Goal: Task Accomplishment & Management: Complete application form

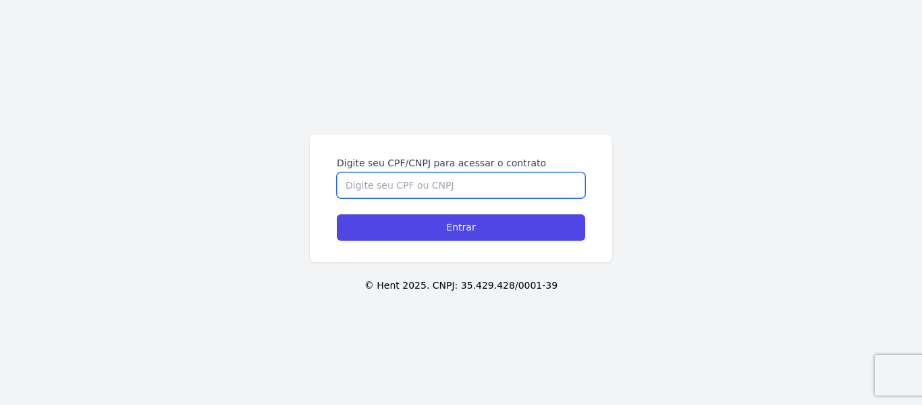
click at [448, 186] on input "Digite seu CPF/CNPJ para acessar o contrato" at bounding box center [461, 185] width 249 height 26
type input "47369190862"
click at [337, 214] on input "Entrar" at bounding box center [461, 227] width 249 height 26
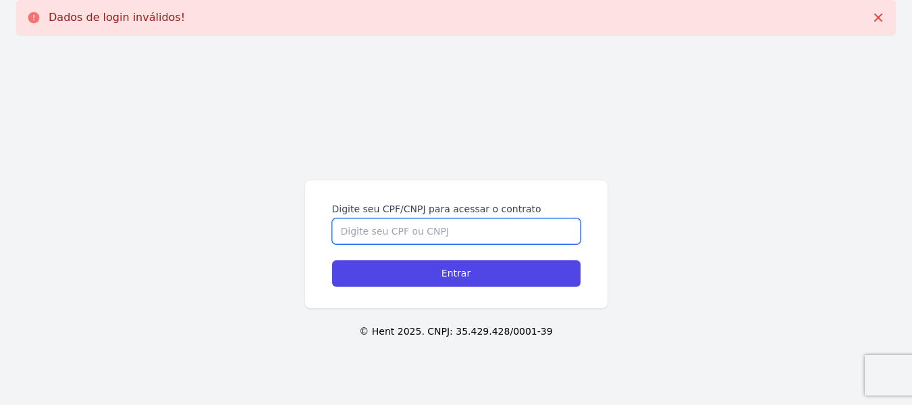
click at [439, 231] on input "Digite seu CPF/CNPJ para acessar o contrato" at bounding box center [456, 231] width 249 height 26
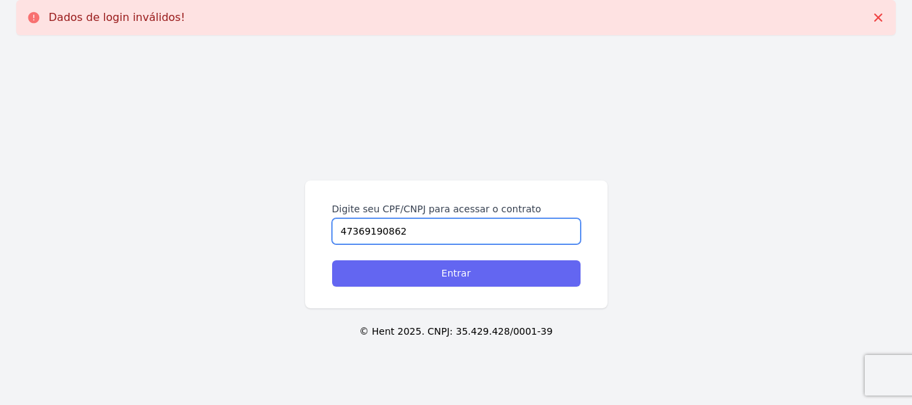
type input "47369190862"
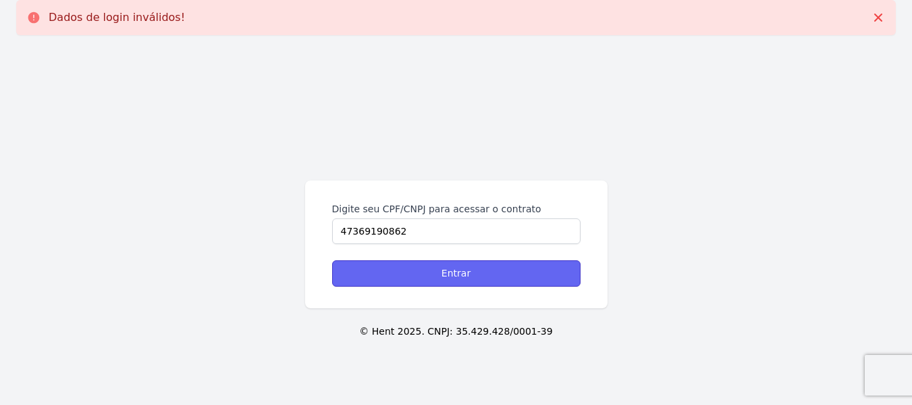
click at [454, 274] on input "Entrar" at bounding box center [456, 273] width 249 height 26
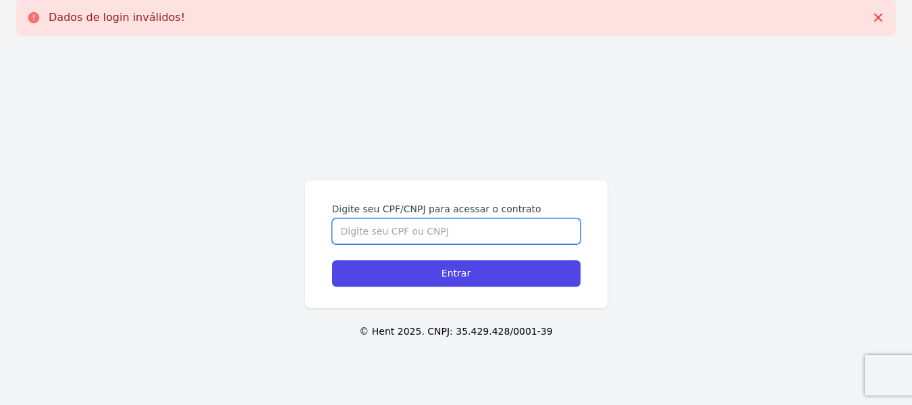
click at [403, 228] on input "Digite seu CPF/CNPJ para acessar o contrato" at bounding box center [456, 231] width 249 height 26
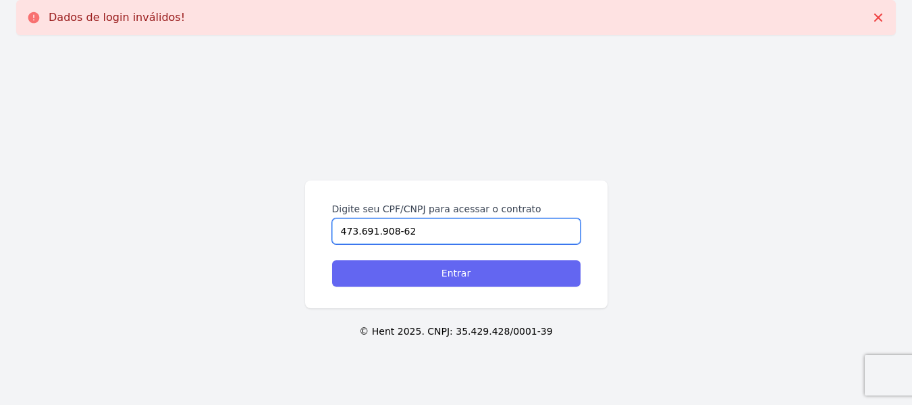
type input "473.691.908-62"
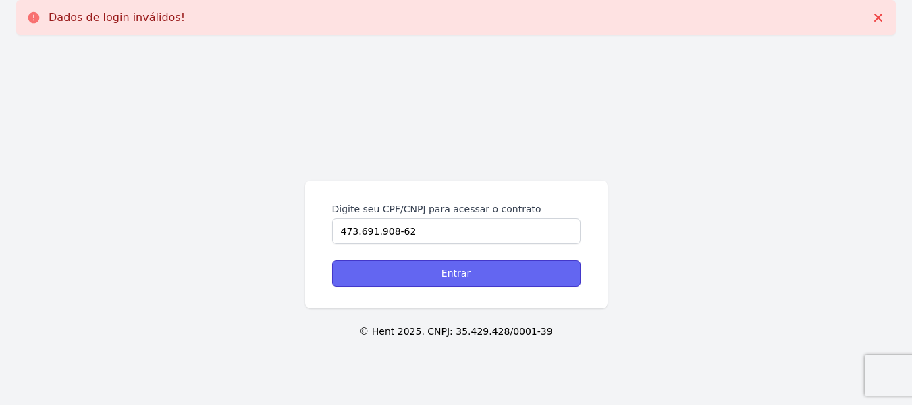
click at [436, 271] on input "Entrar" at bounding box center [456, 273] width 249 height 26
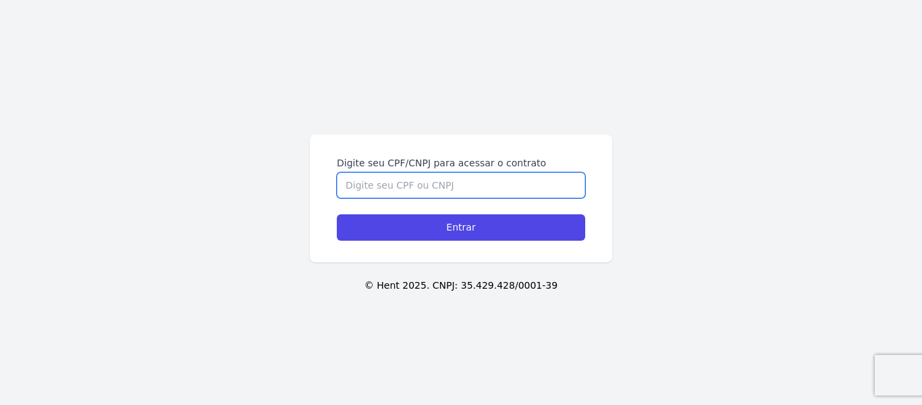
click at [494, 189] on input "Digite seu CPF/CNPJ para acessar o contrato" at bounding box center [461, 185] width 249 height 26
type input "47369190862"
click at [337, 214] on input "Entrar" at bounding box center [461, 227] width 249 height 26
click at [434, 184] on input "Digite seu CPF/CNPJ para acessar o contrato" at bounding box center [461, 185] width 249 height 26
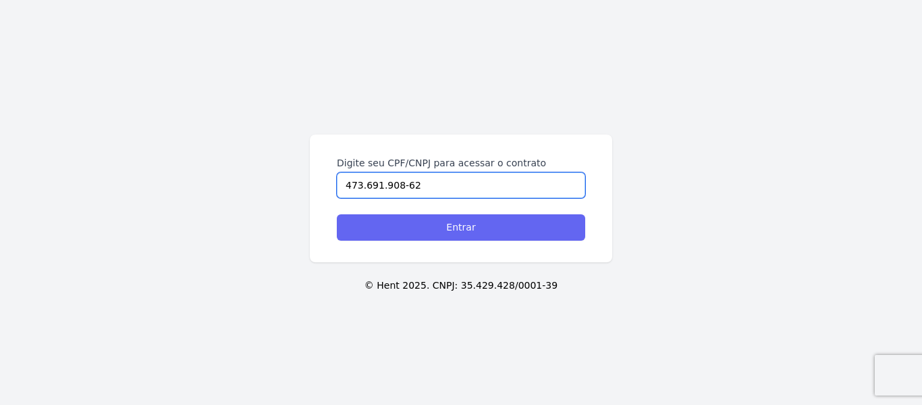
type input "473.691.908-62"
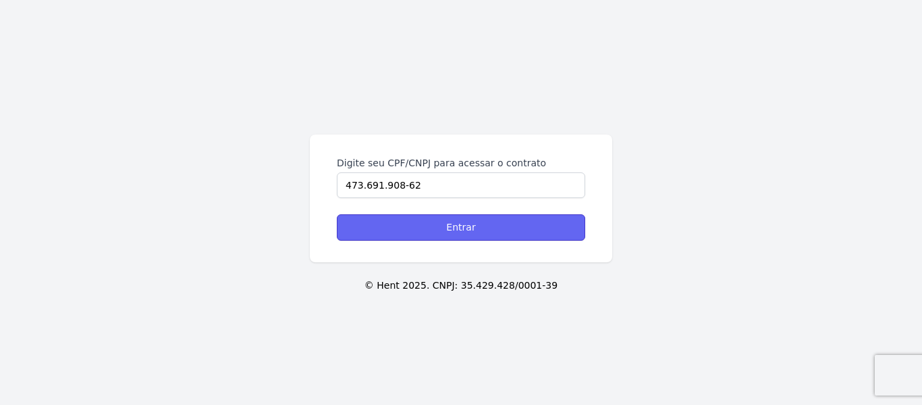
click at [430, 236] on input "Entrar" at bounding box center [461, 227] width 249 height 26
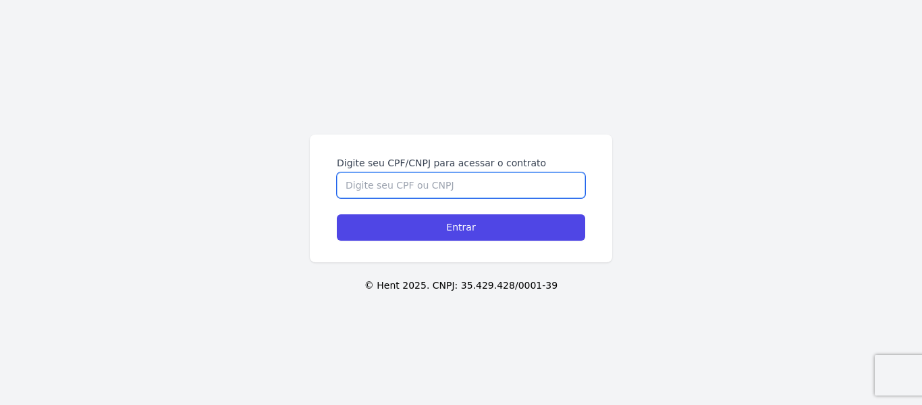
click at [409, 184] on input "Digite seu CPF/CNPJ para acessar o contrato" at bounding box center [461, 185] width 249 height 26
type input "473.691.908-62"
click at [337, 214] on input "Entrar" at bounding box center [461, 227] width 249 height 26
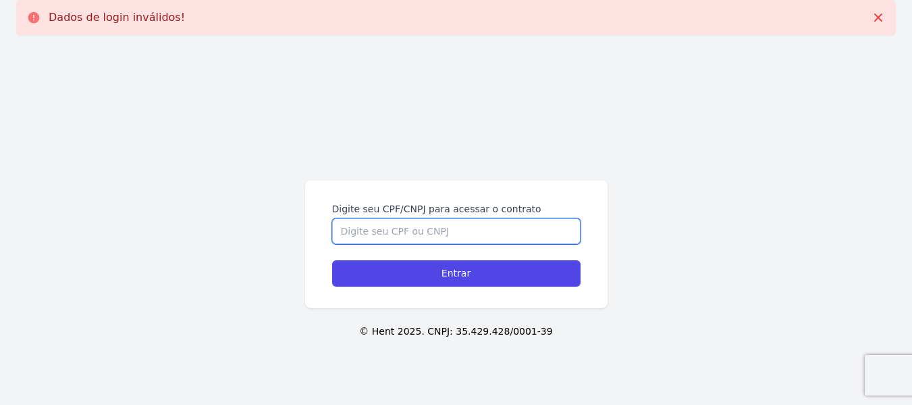
click at [406, 238] on input "Digite seu CPF/CNPJ para acessar o contrato" at bounding box center [456, 231] width 249 height 26
type input "47369190862"
click at [332, 260] on input "Entrar" at bounding box center [456, 273] width 249 height 26
